Goal: Find specific page/section

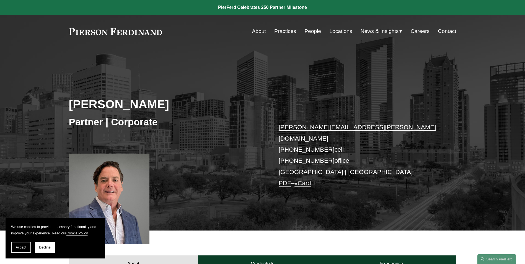
click at [314, 32] on link "People" at bounding box center [313, 31] width 17 height 11
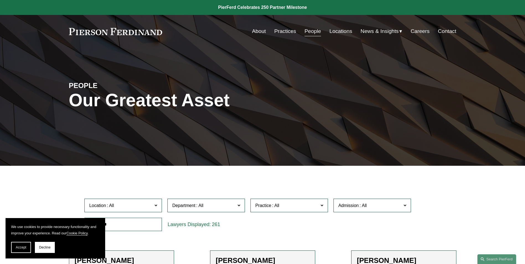
click at [148, 221] on input "text" at bounding box center [123, 225] width 78 height 14
click at [116, 224] on input "text" at bounding box center [123, 225] width 78 height 14
click at [27, 250] on button "Accept" at bounding box center [21, 247] width 20 height 11
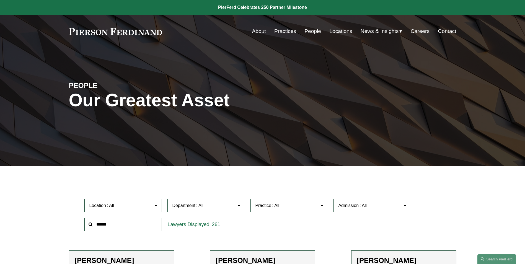
click at [103, 225] on input "text" at bounding box center [123, 225] width 78 height 14
type input "*******"
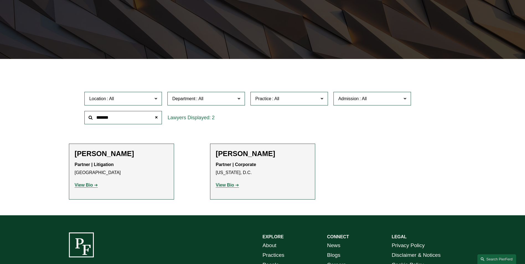
scroll to position [111, 0]
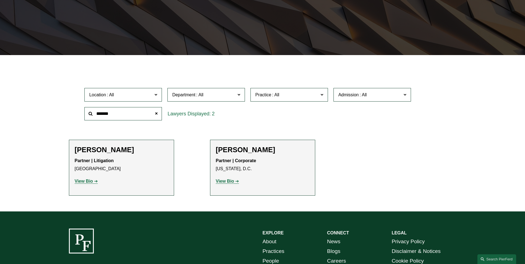
click at [228, 182] on strong "View Bio" at bounding box center [225, 181] width 18 height 5
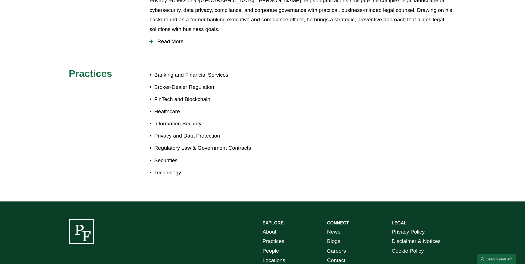
scroll to position [305, 0]
